Goal: Obtain resource: Download file/media

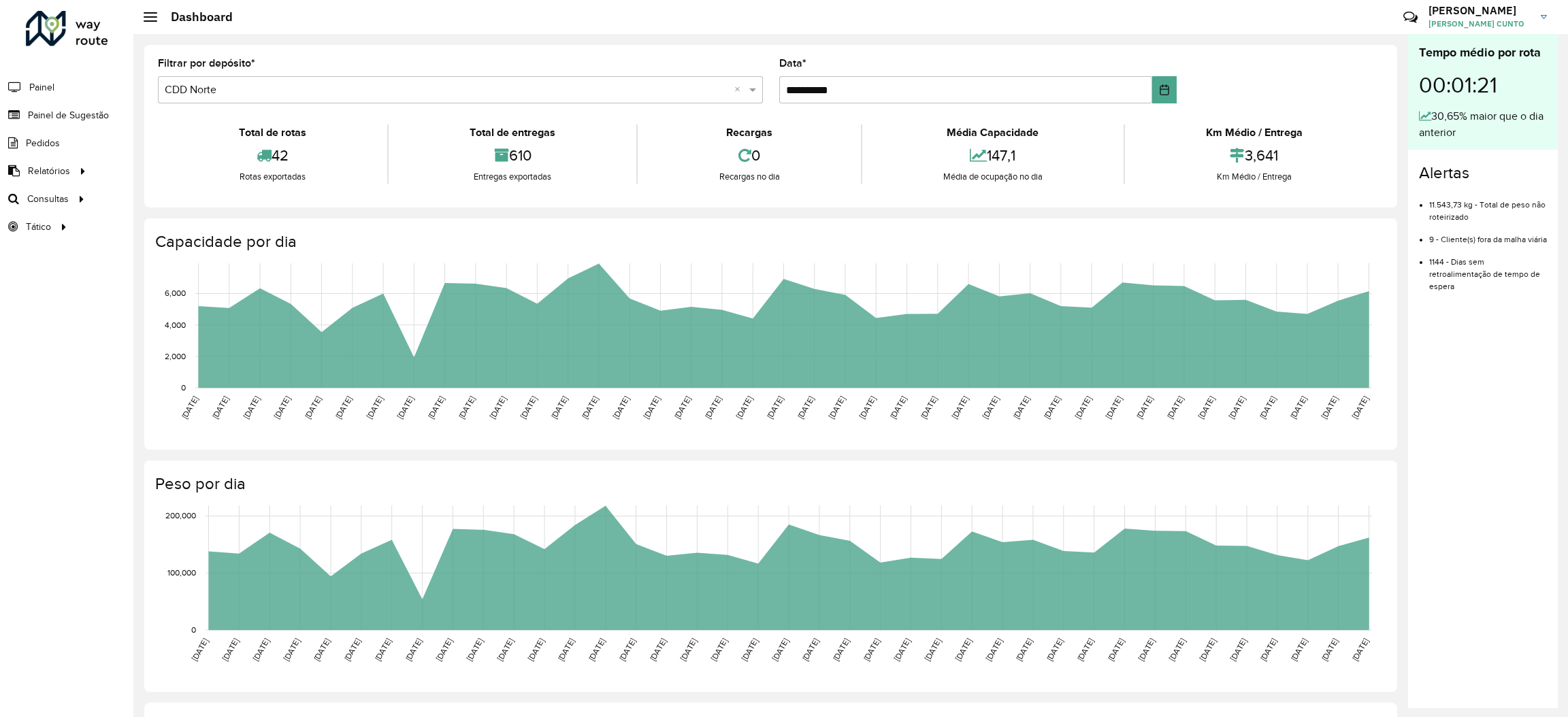
drag, startPoint x: 565, startPoint y: 712, endPoint x: 565, endPoint y: 721, distance: 9.0
click at [565, 716] on html "**********" at bounding box center [784, 358] width 1568 height 717
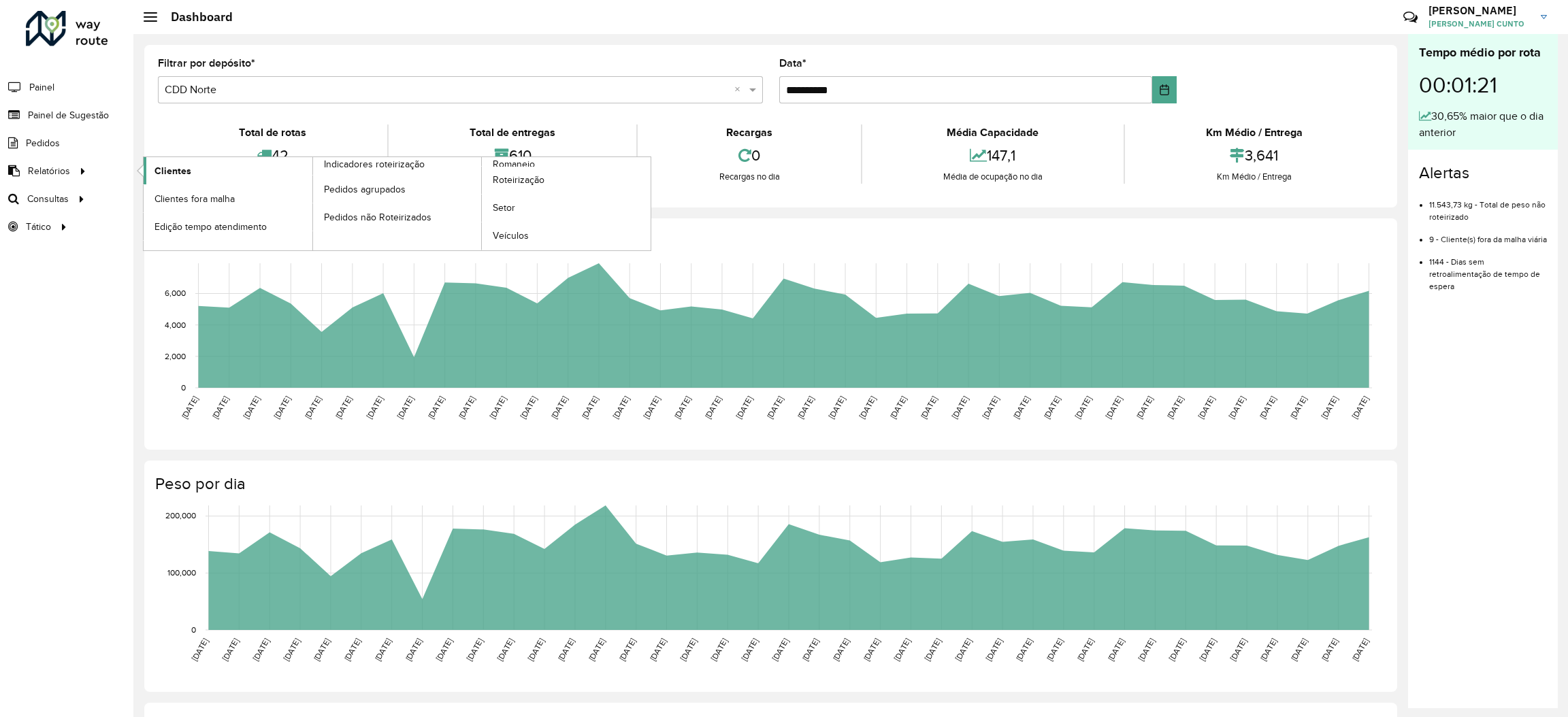
click at [178, 177] on span "Clientes" at bounding box center [173, 171] width 37 height 14
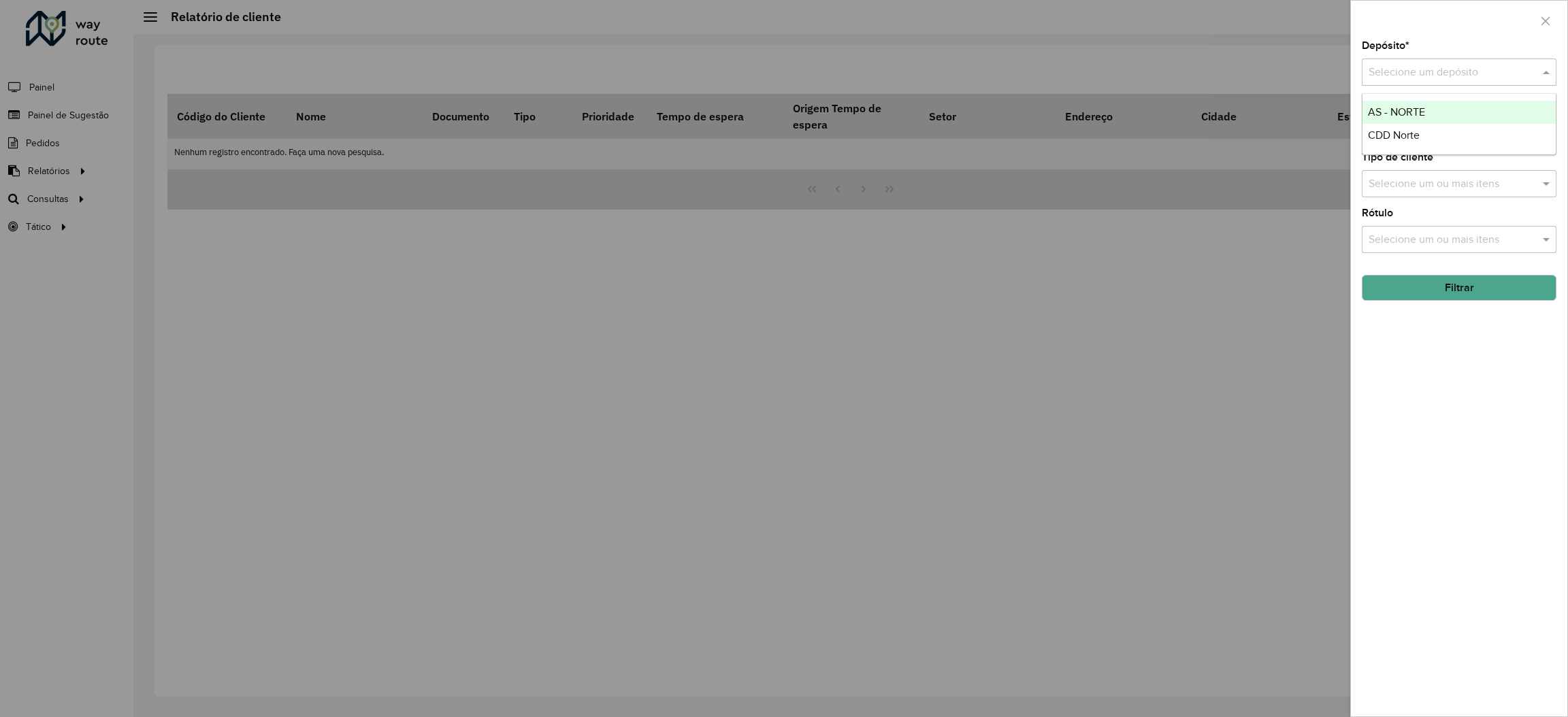
click at [1453, 81] on div "Selecione um depósito" at bounding box center [1459, 72] width 195 height 27
click at [1438, 122] on div "AS - NORTE" at bounding box center [1459, 112] width 193 height 23
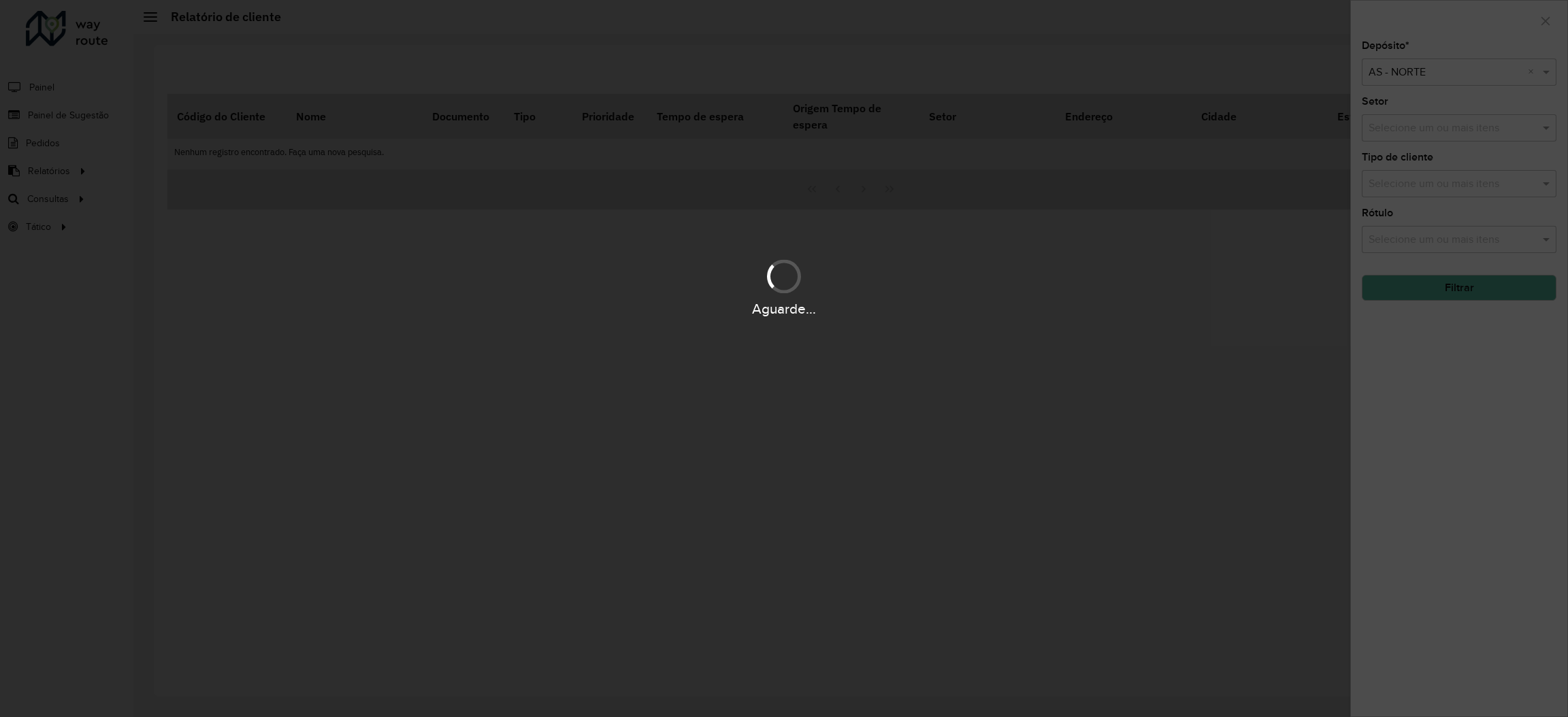
click at [1438, 122] on div "Aguarde..." at bounding box center [784, 358] width 1568 height 717
click at [1443, 88] on hb-app "Aguarde... Pop-up bloqueado! Seu navegador bloqueou automáticamente a abertura …" at bounding box center [784, 358] width 1568 height 717
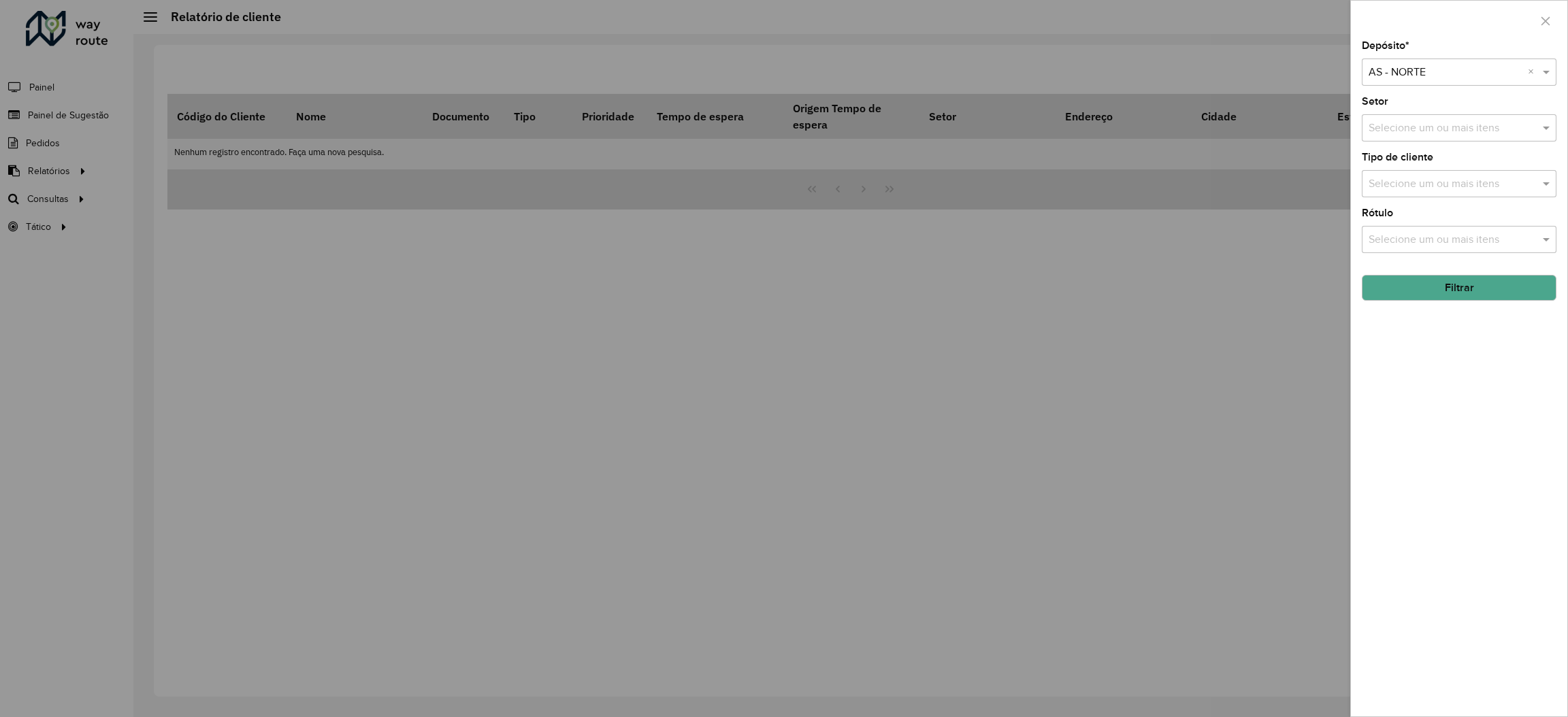
drag, startPoint x: 1443, startPoint y: 77, endPoint x: 1432, endPoint y: 90, distance: 17.0
click at [1442, 77] on input "text" at bounding box center [1445, 72] width 154 height 16
click at [1419, 115] on span "CDD Norte" at bounding box center [1393, 112] width 52 height 11
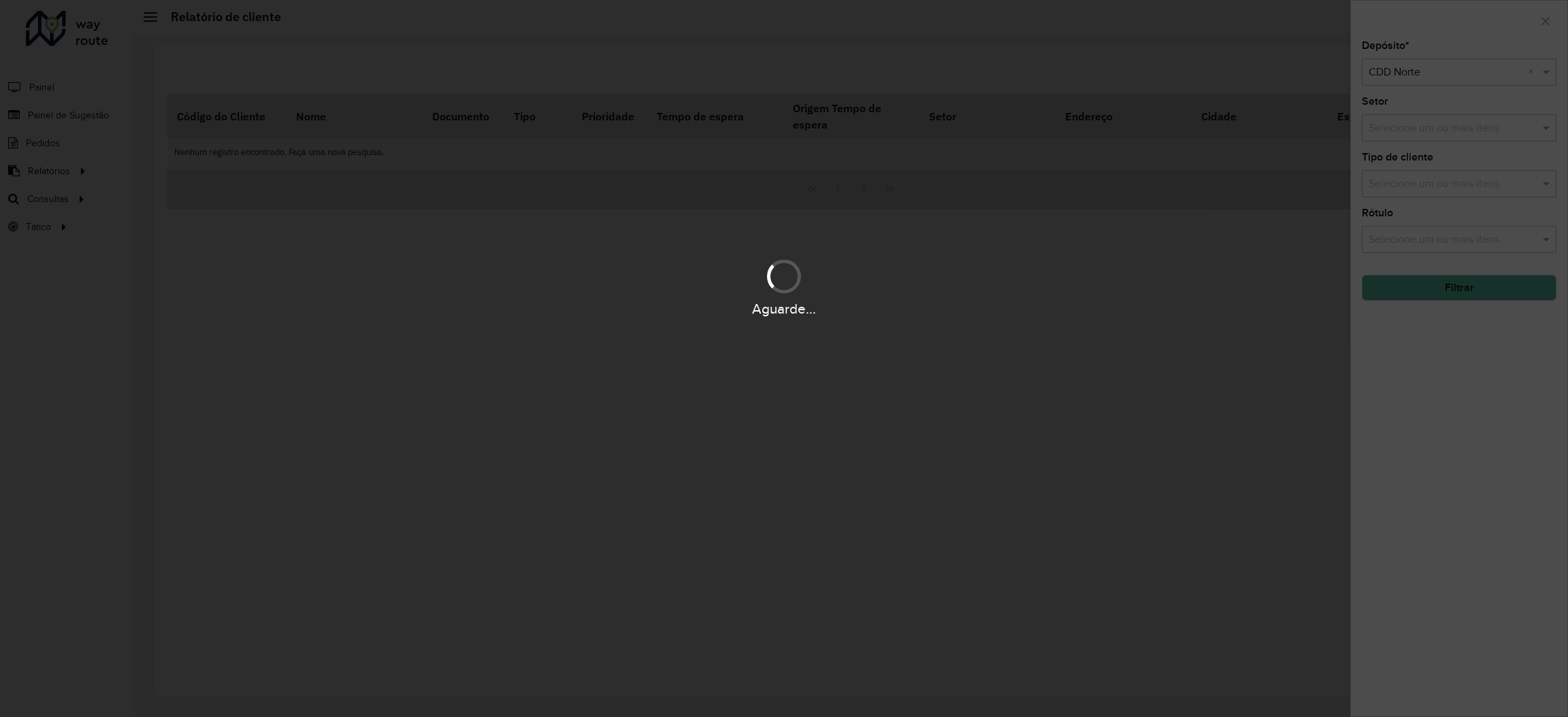
click at [1451, 297] on div "Aguarde..." at bounding box center [784, 287] width 1568 height 64
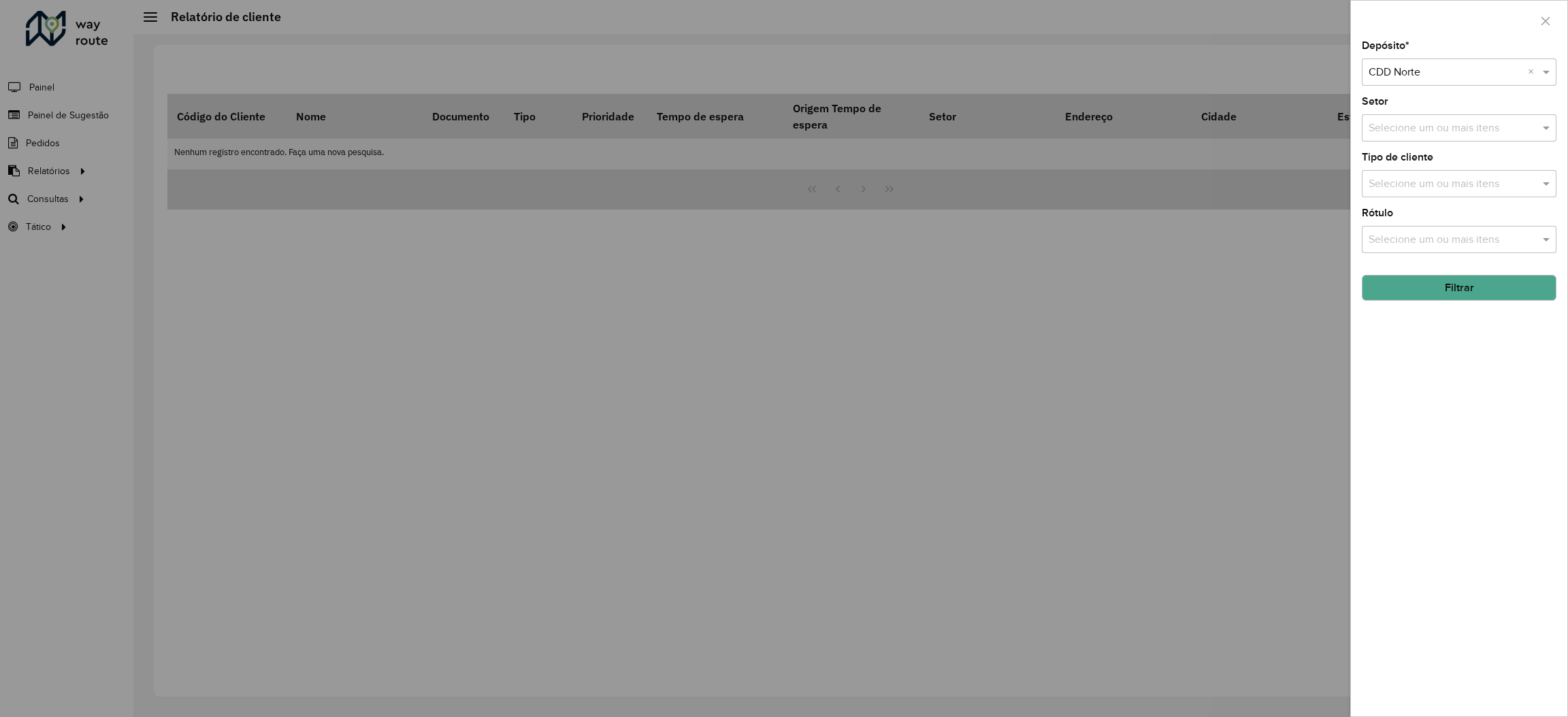
click at [1451, 297] on button "Filtrar" at bounding box center [1459, 287] width 195 height 26
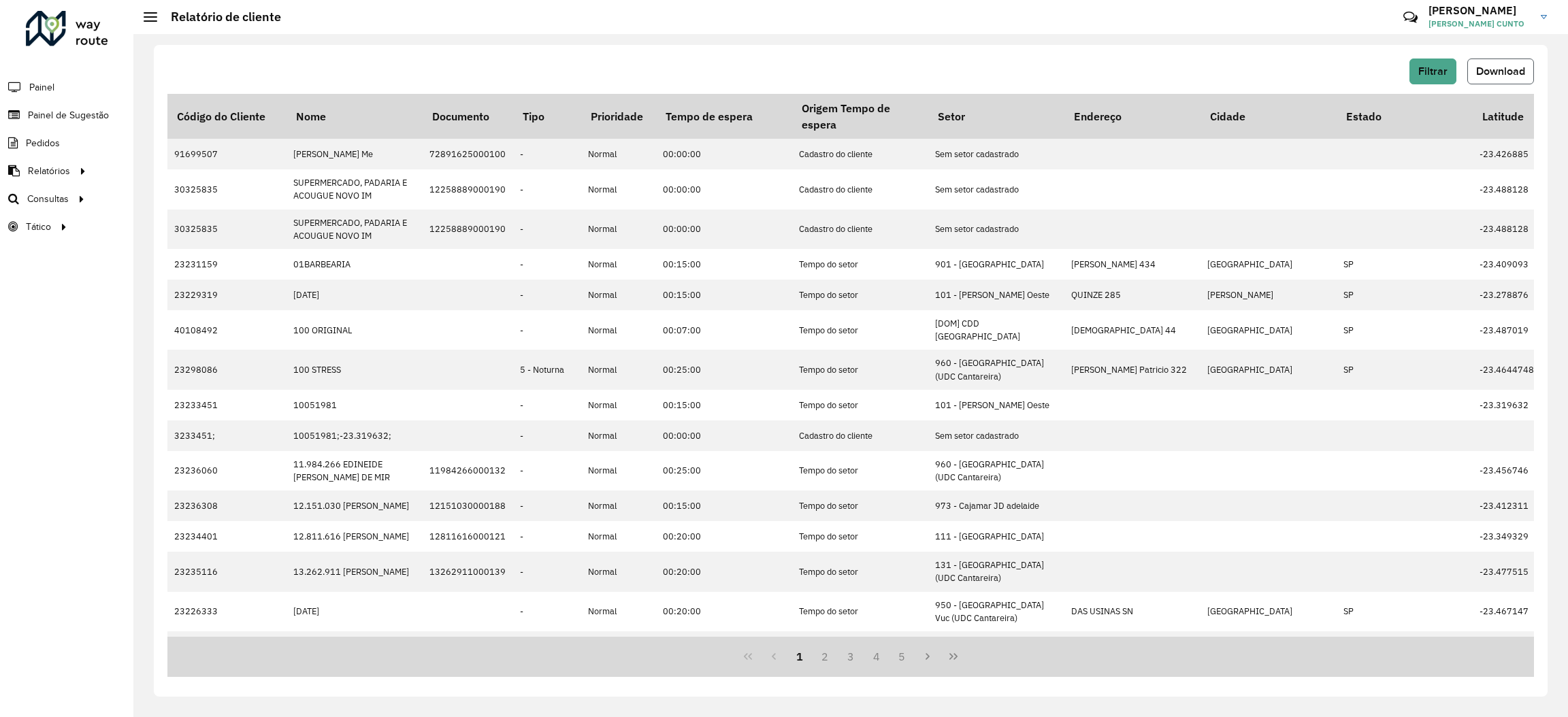
click at [1521, 78] on button "Download" at bounding box center [1501, 71] width 67 height 26
